Goal: Information Seeking & Learning: Learn about a topic

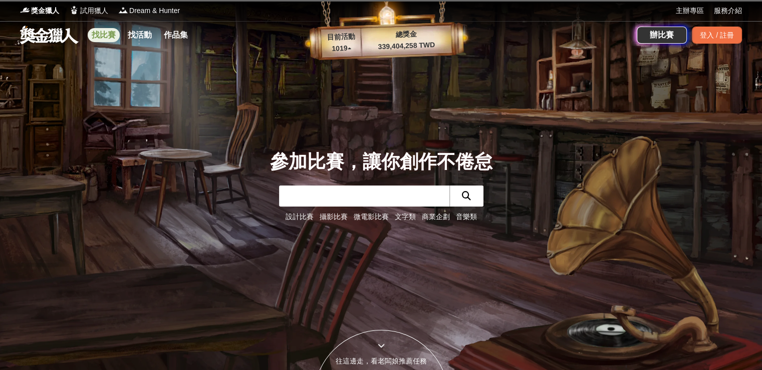
click at [109, 35] on link "找比賽" at bounding box center [104, 35] width 32 height 14
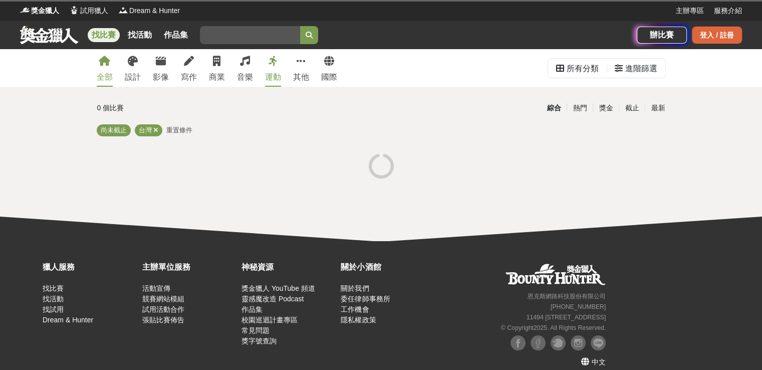
click at [706, 28] on div "登入 / 註冊" at bounding box center [717, 35] width 50 height 17
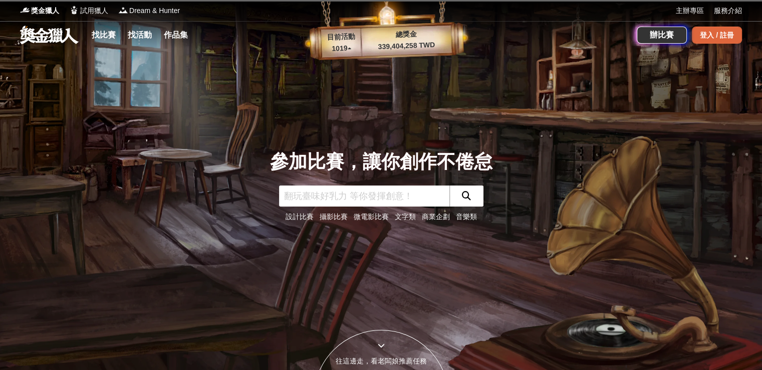
click at [711, 31] on div "登入 / 註冊" at bounding box center [717, 35] width 50 height 17
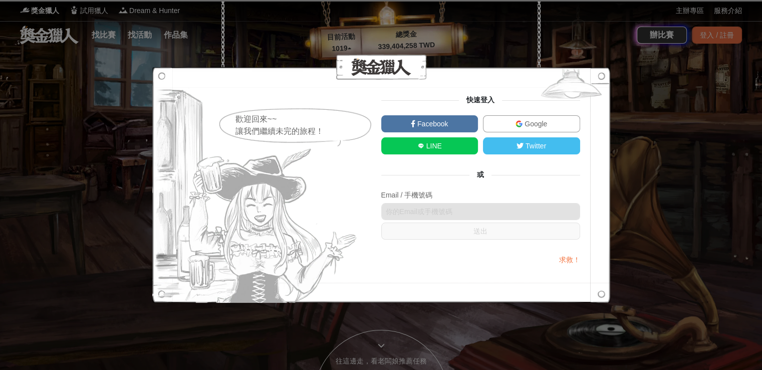
click at [503, 127] on link "Google" at bounding box center [531, 123] width 97 height 17
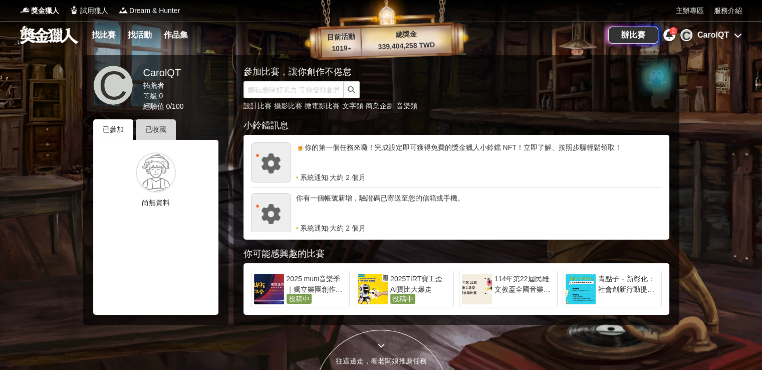
click at [150, 131] on div "已收藏" at bounding box center [156, 129] width 40 height 21
click at [673, 35] on div "2" at bounding box center [673, 31] width 8 height 8
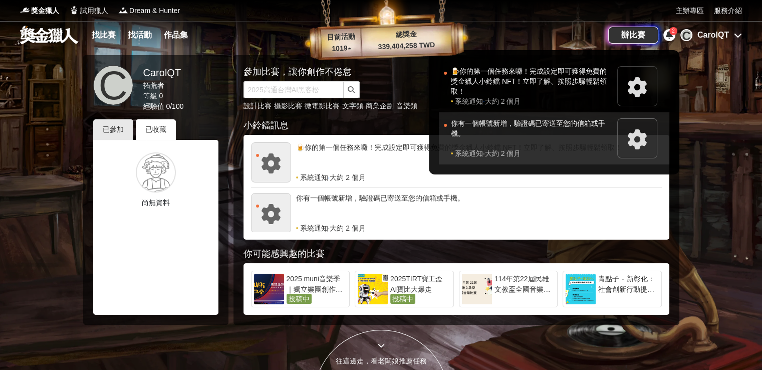
click at [526, 129] on div "你有一個帳號新增，驗證碼已寄送至您的信箱或手機。" at bounding box center [531, 133] width 161 height 30
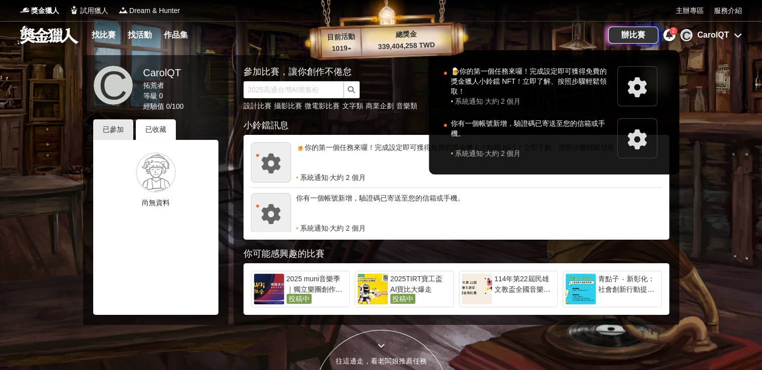
click at [554, 176] on div at bounding box center [381, 185] width 762 height 370
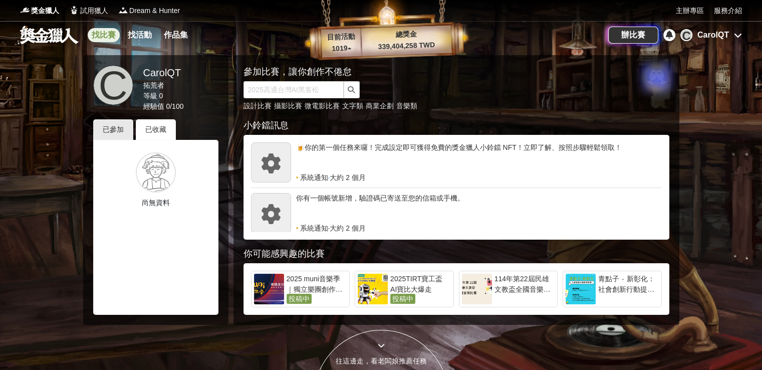
click at [103, 34] on link "找比賽" at bounding box center [104, 35] width 32 height 14
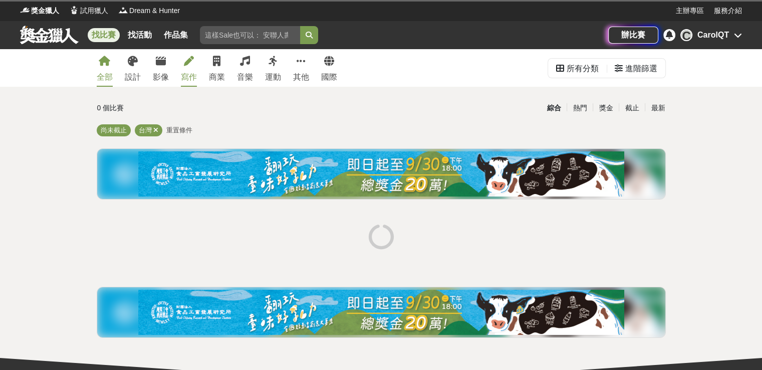
click at [186, 68] on link "寫作" at bounding box center [189, 68] width 16 height 38
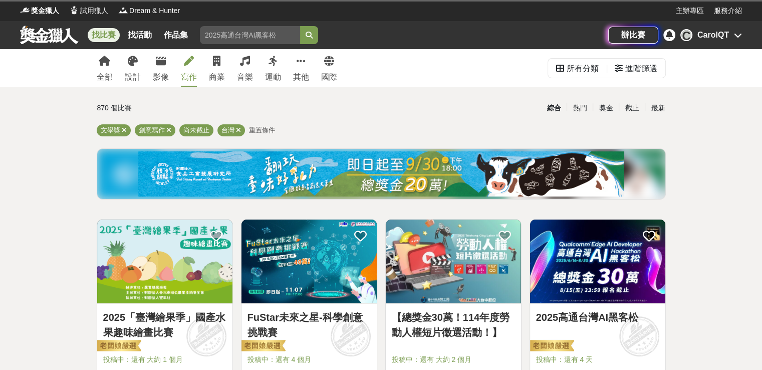
click at [186, 68] on link "寫作" at bounding box center [189, 68] width 16 height 38
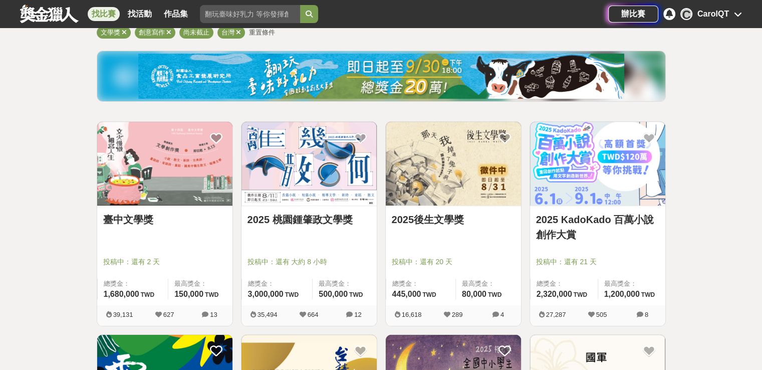
scroll to position [98, 0]
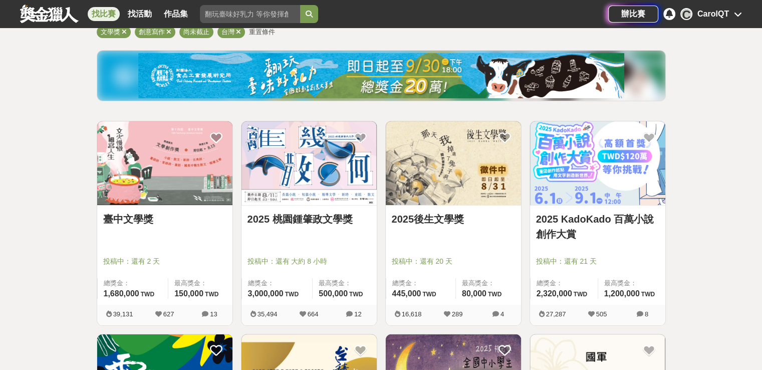
click at [182, 188] on img at bounding box center [164, 163] width 135 height 84
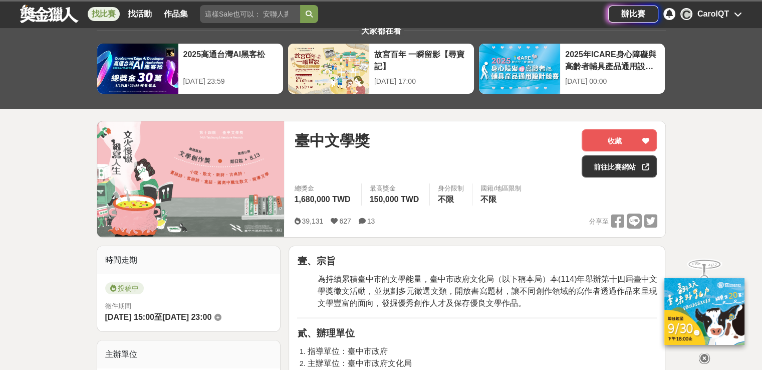
scroll to position [32, 0]
click at [611, 143] on button "收藏" at bounding box center [619, 140] width 75 height 22
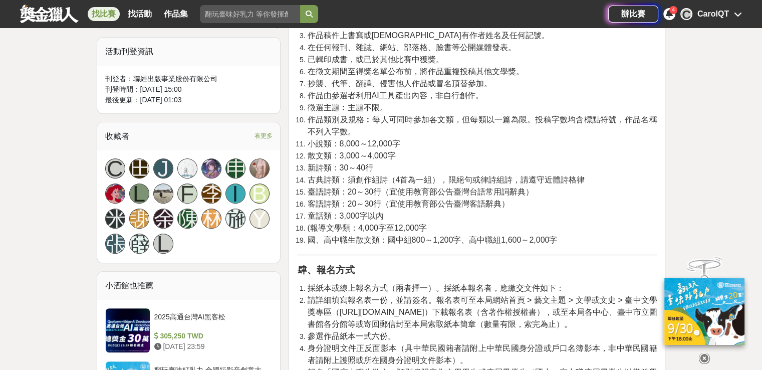
scroll to position [588, 0]
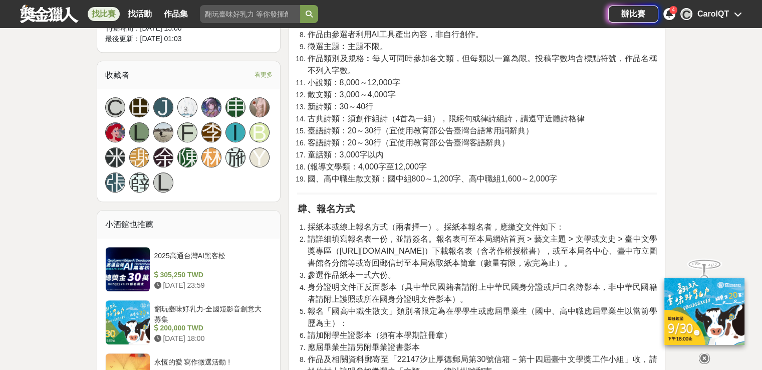
click at [439, 270] on li "參選作品紙本一式六份。" at bounding box center [482, 275] width 350 height 12
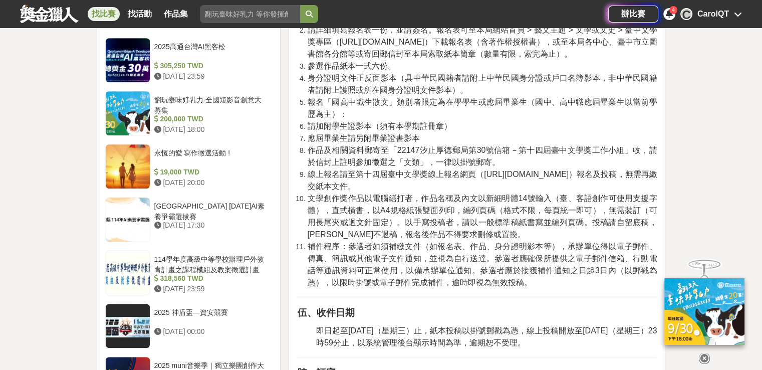
scroll to position [798, 0]
drag, startPoint x: 452, startPoint y: 328, endPoint x: 542, endPoint y: 331, distance: 89.2
click at [542, 331] on span "即日起至114年8月13日（星期三）止，紙本投稿以掛號郵戳為憑，線上投稿開放至114年8月13日（星期三）23時59分止，以系統管理後台顯示時間為準，逾期恕不…" at bounding box center [486, 336] width 341 height 21
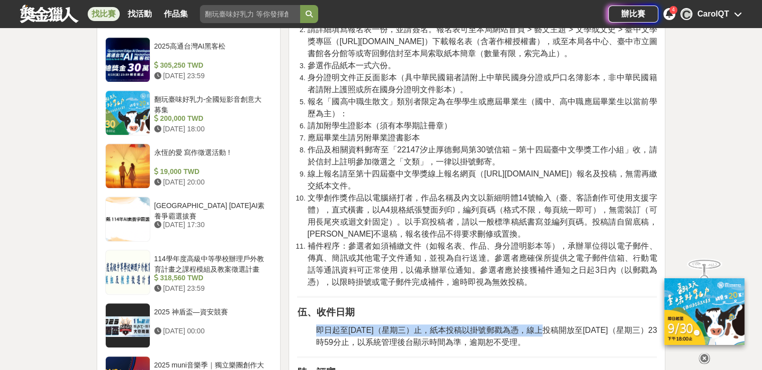
drag, startPoint x: 317, startPoint y: 331, endPoint x: 545, endPoint y: 327, distance: 228.5
click at [545, 327] on span "即日起至114年8月13日（星期三）止，紙本投稿以掛號郵戳為憑，線上投稿開放至114年8月13日（星期三）23時59分止，以系統管理後台顯示時間為準，逾期恕不…" at bounding box center [486, 336] width 341 height 21
copy span "即日起至114年8月13日（星期三）止，紙本投稿以掛號郵戳為憑"
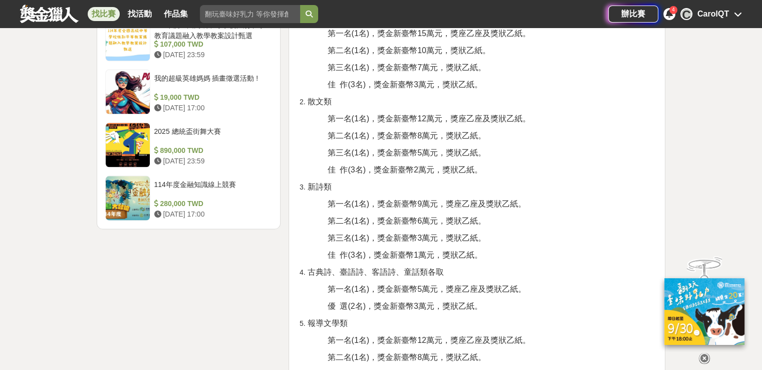
scroll to position [1242, 0]
